Goal: Transaction & Acquisition: Purchase product/service

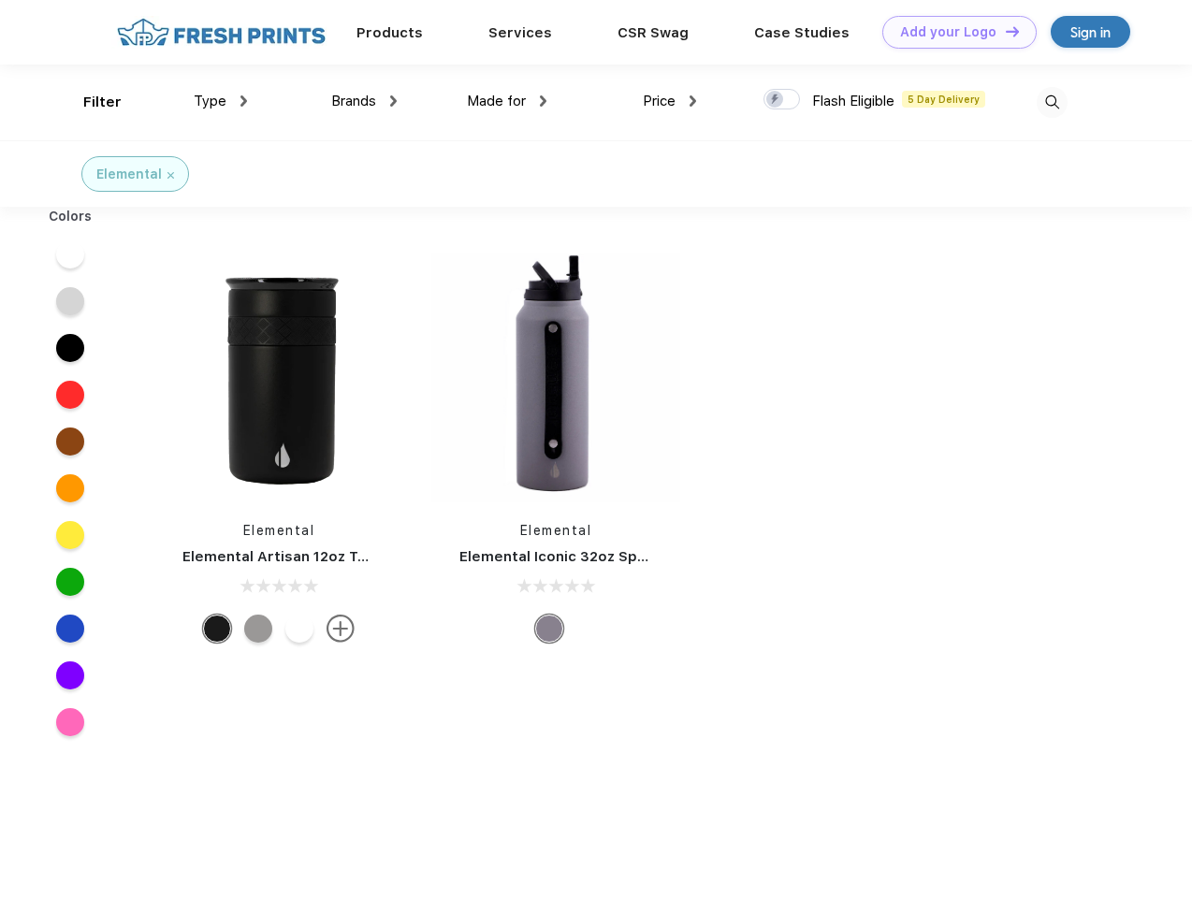
click at [952, 32] on link "Add your Logo Design Tool" at bounding box center [959, 32] width 154 height 33
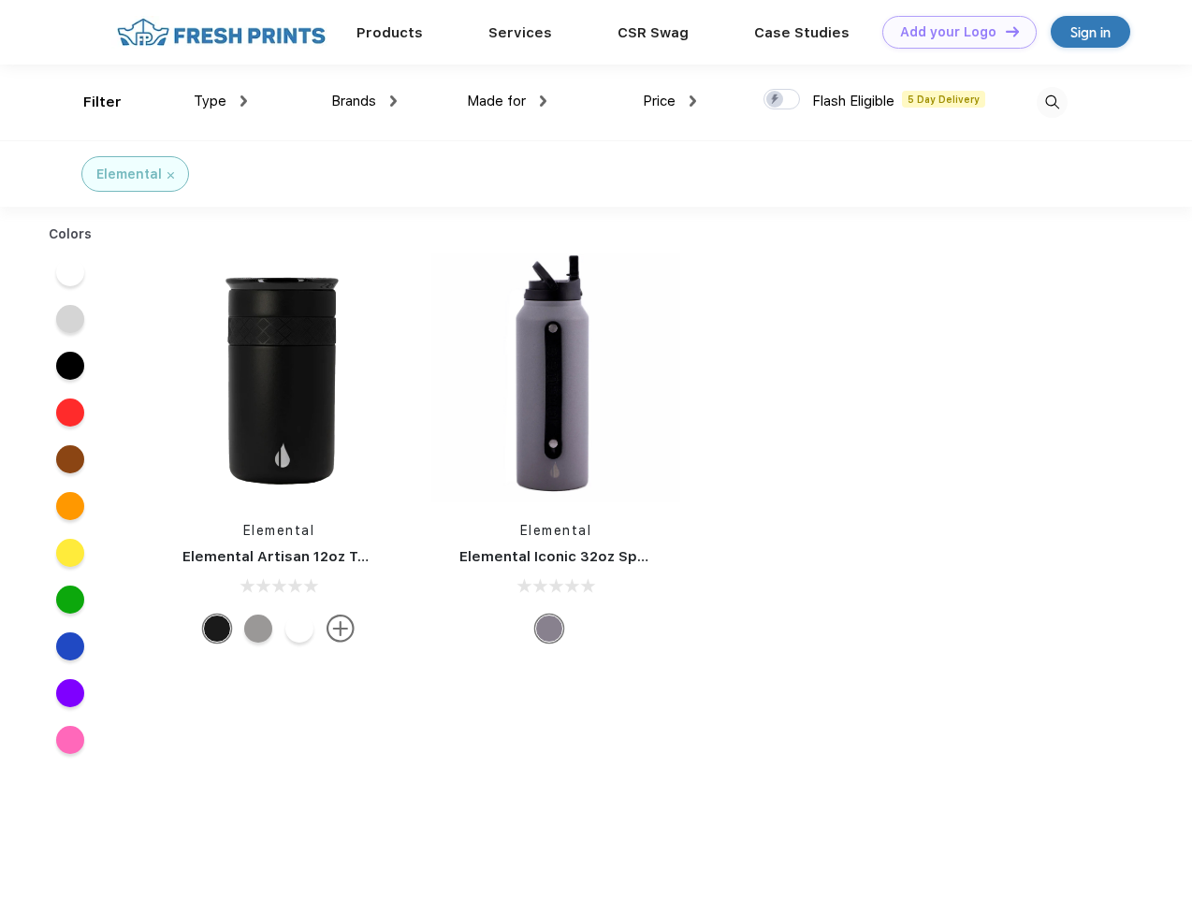
click at [0, 0] on div "Design Tool" at bounding box center [0, 0] width 0 height 0
click at [1004, 31] on link "Add your Logo Design Tool" at bounding box center [959, 32] width 154 height 33
click at [90, 102] on div "Filter" at bounding box center [102, 103] width 38 height 22
click at [221, 101] on span "Type" at bounding box center [210, 101] width 33 height 17
click at [364, 101] on span "Brands" at bounding box center [353, 101] width 45 height 17
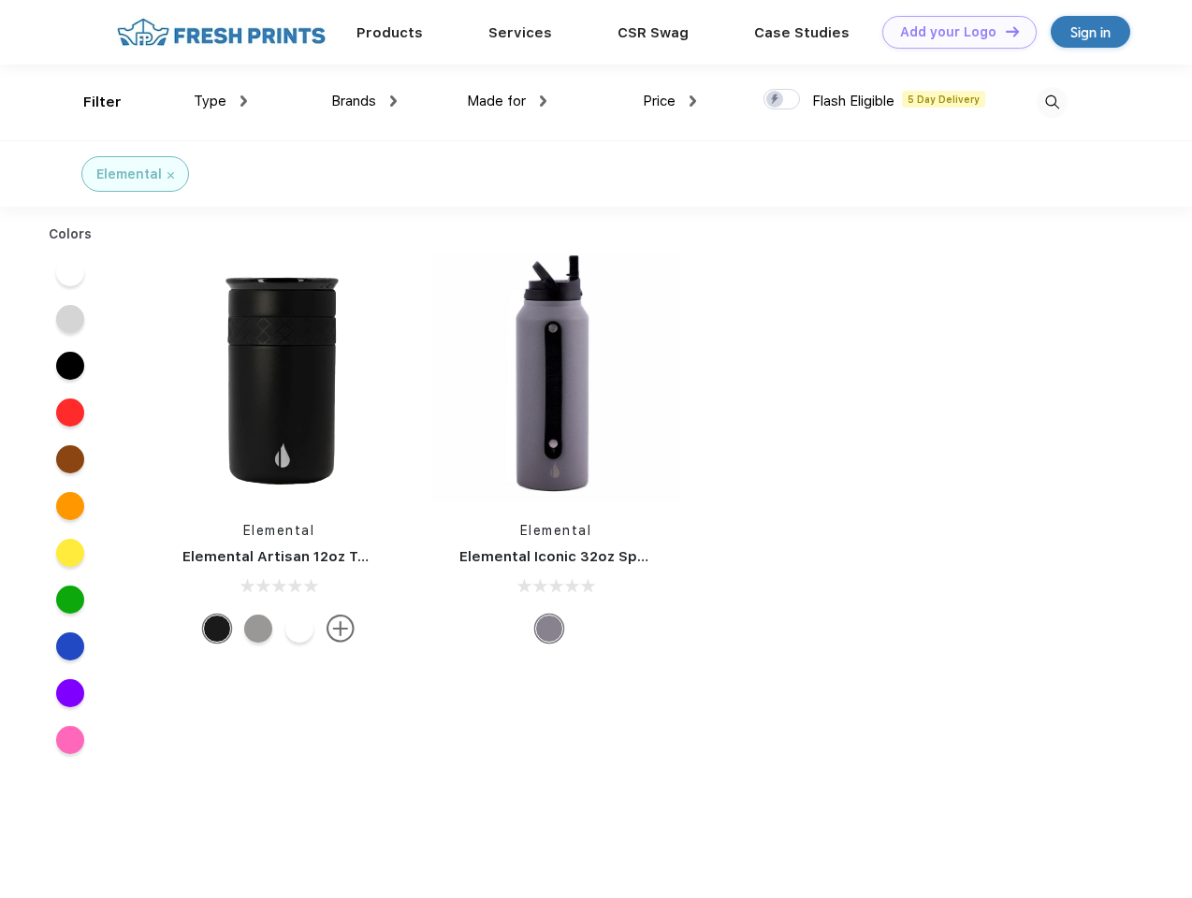
click at [507, 101] on span "Made for" at bounding box center [496, 101] width 59 height 17
click at [670, 101] on span "Price" at bounding box center [659, 101] width 33 height 17
click at [782, 100] on div at bounding box center [781, 99] width 36 height 21
click at [776, 100] on input "checkbox" at bounding box center [769, 94] width 12 height 12
click at [1052, 102] on img at bounding box center [1052, 102] width 31 height 31
